Goal: Book appointment/travel/reservation

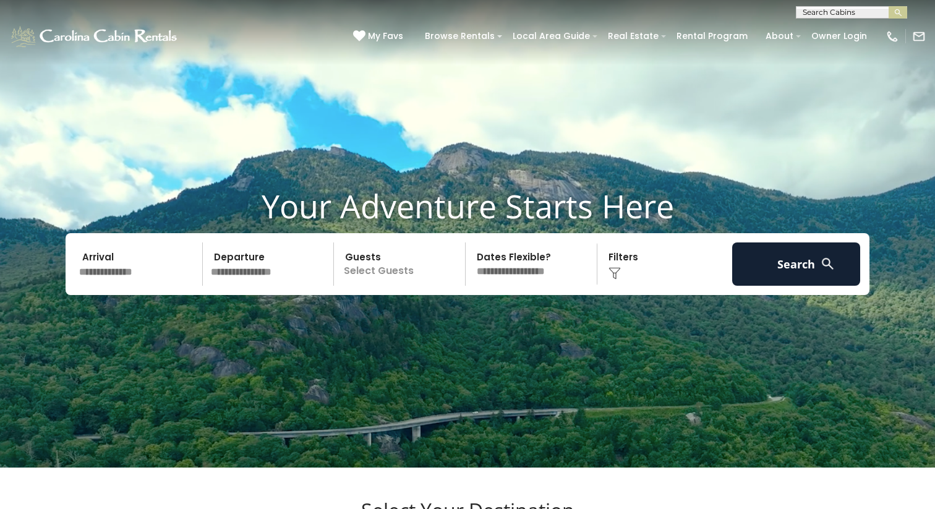
scroll to position [1, 0]
click at [843, 11] on input "text" at bounding box center [850, 14] width 108 height 12
type input "*****"
click at [899, 11] on img "submit" at bounding box center [898, 12] width 9 height 9
